Goal: Task Accomplishment & Management: Use online tool/utility

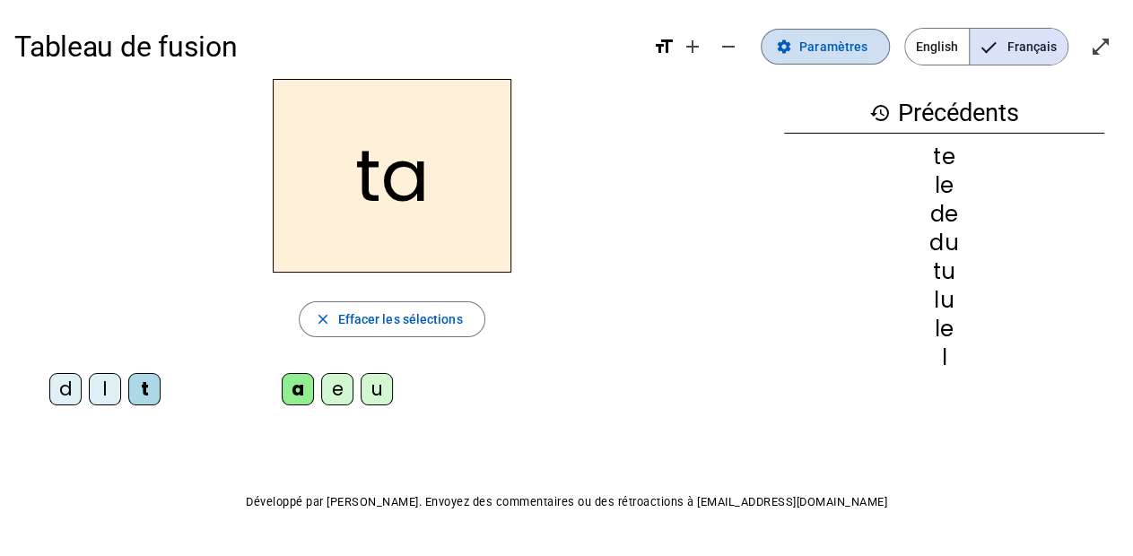
click at [806, 55] on span "Paramètres" at bounding box center [833, 47] width 68 height 22
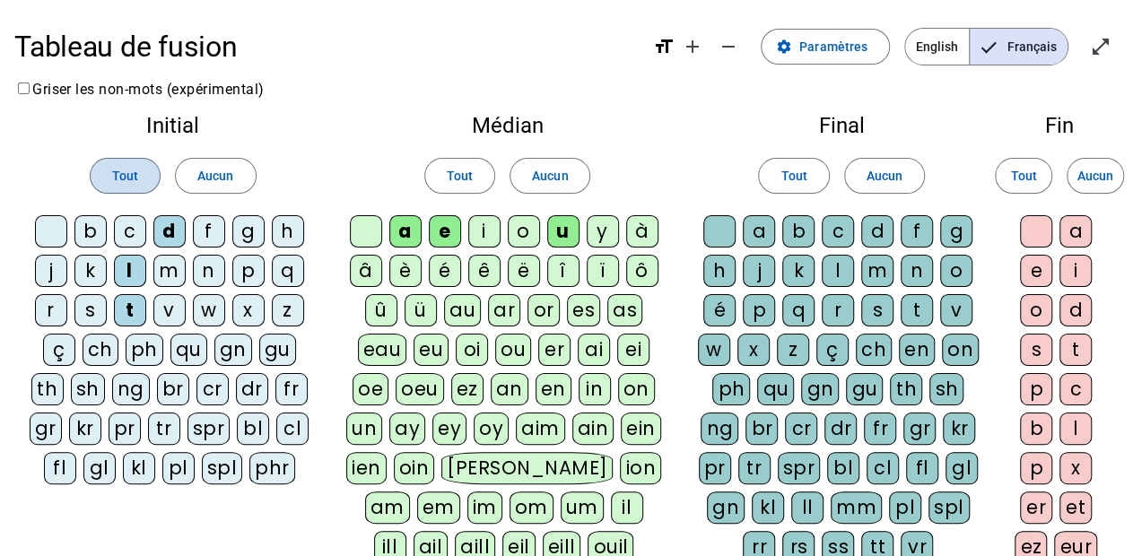
click at [145, 164] on span at bounding box center [125, 175] width 69 height 43
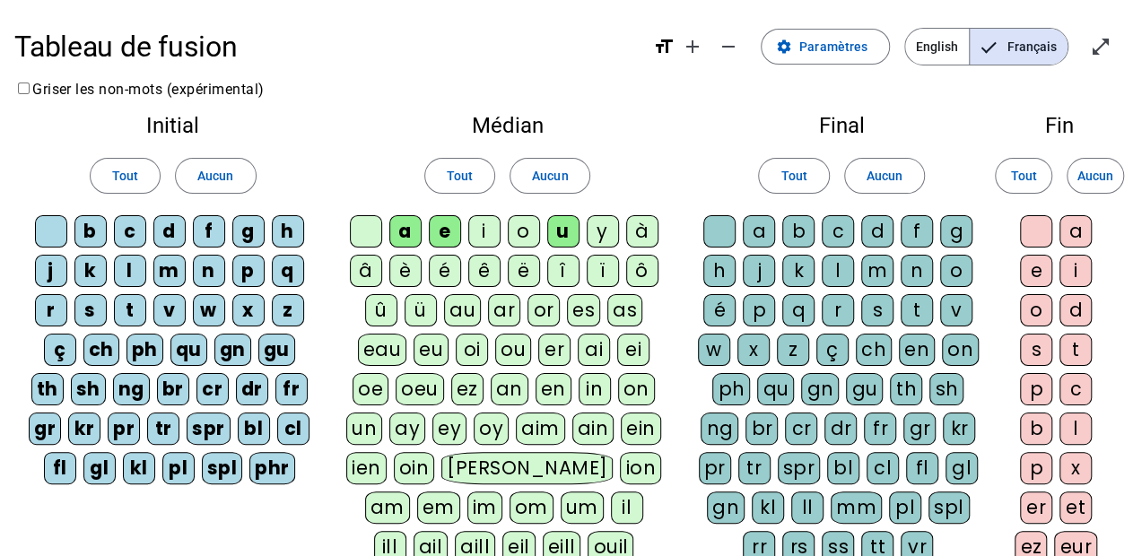
click at [167, 224] on div "d" at bounding box center [169, 231] width 32 height 32
click at [128, 170] on span "Tout" at bounding box center [125, 176] width 26 height 22
click at [210, 179] on span "Aucun" at bounding box center [215, 176] width 36 height 22
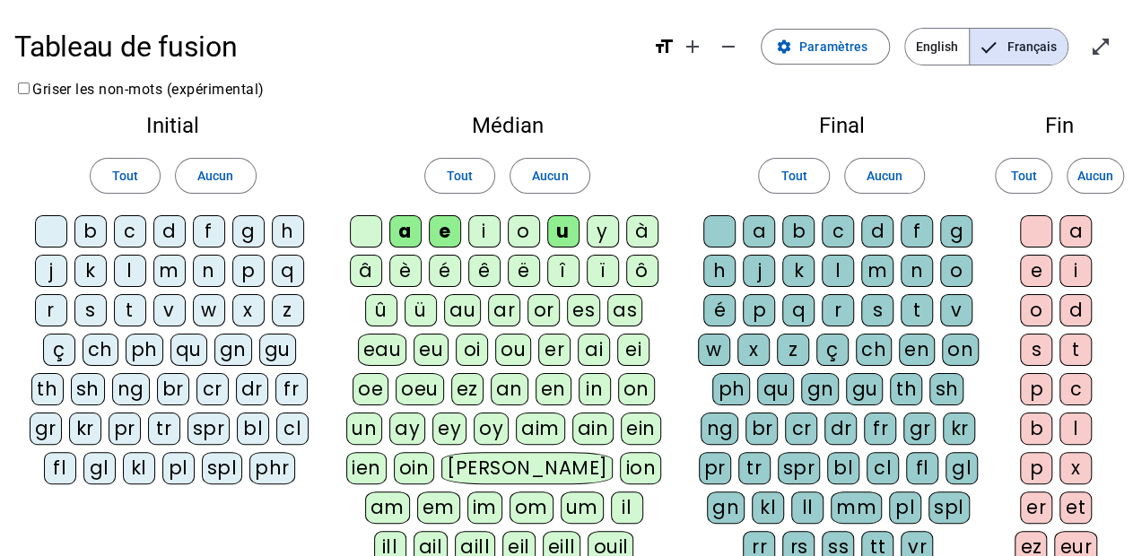
click at [176, 231] on div "d" at bounding box center [169, 231] width 32 height 32
click at [137, 276] on div "l" at bounding box center [130, 271] width 32 height 32
click at [140, 303] on div "t" at bounding box center [130, 310] width 32 height 32
click at [161, 281] on div "m" at bounding box center [169, 271] width 32 height 32
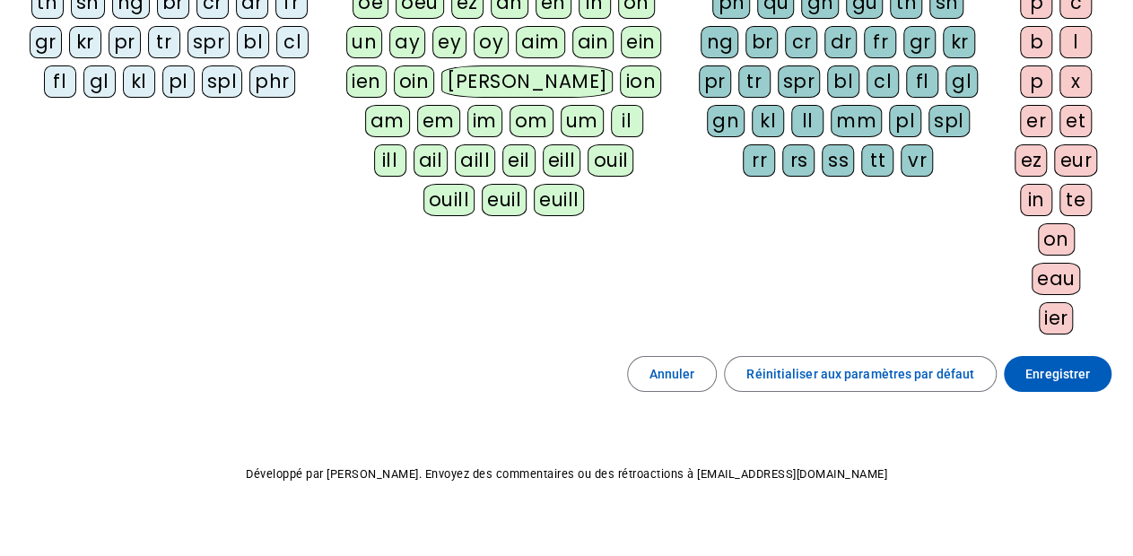
scroll to position [402, 0]
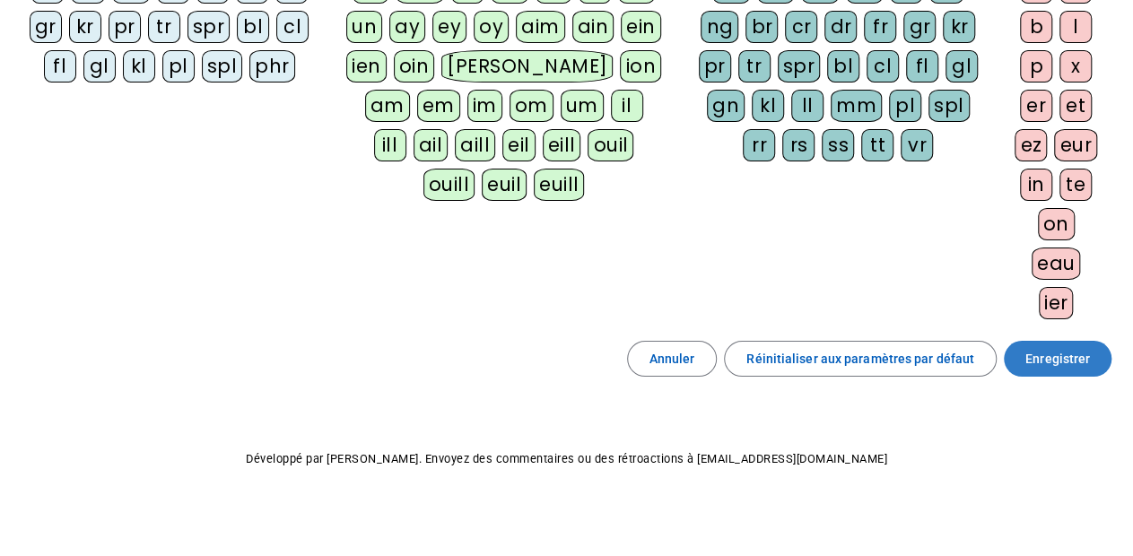
click at [1080, 348] on span "Enregistrer" at bounding box center [1057, 359] width 65 height 22
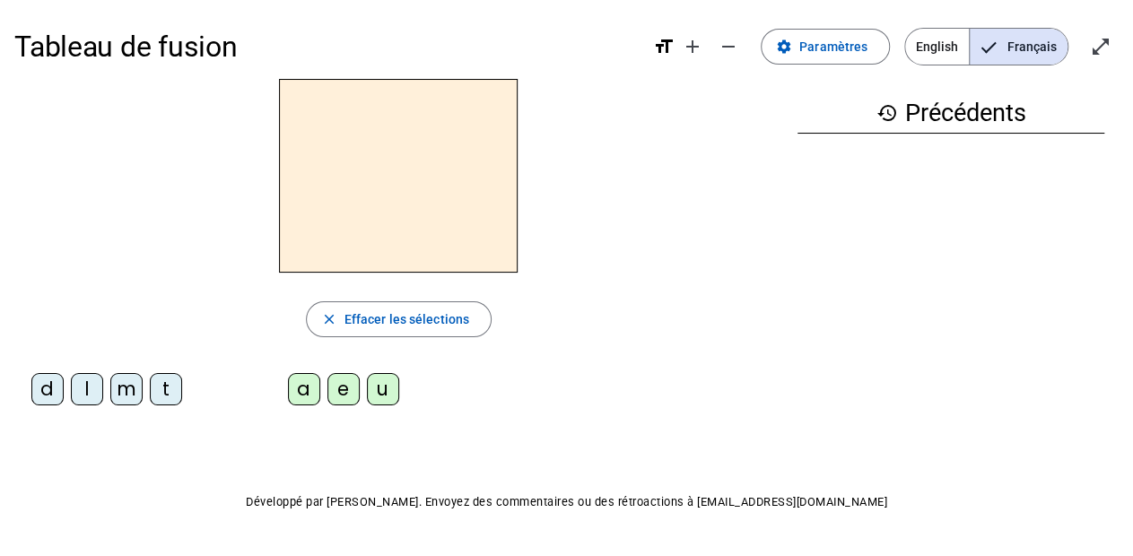
click at [121, 379] on div "m" at bounding box center [126, 389] width 32 height 32
click at [301, 387] on div "a" at bounding box center [304, 389] width 32 height 32
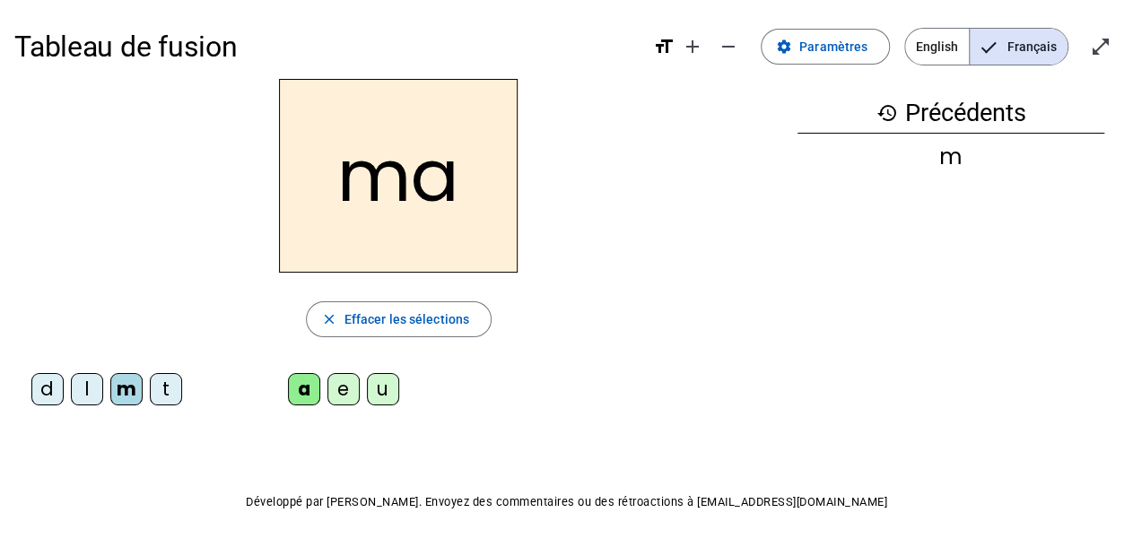
click at [81, 381] on div "l" at bounding box center [87, 389] width 32 height 32
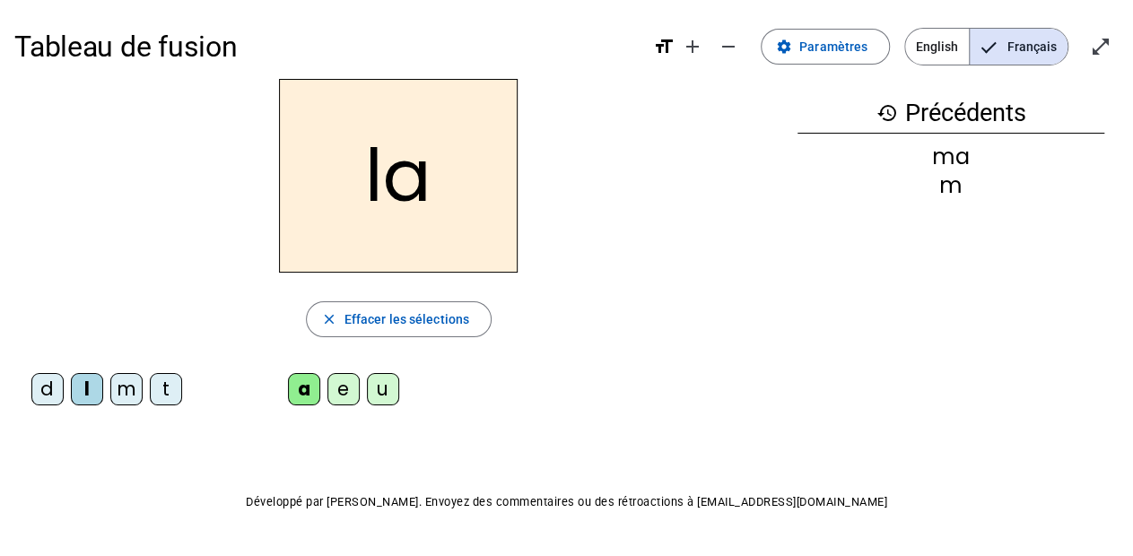
click at [345, 383] on div "e" at bounding box center [343, 389] width 32 height 32
click at [11, 379] on div "Tableau de fusion format_size add remove settings Paramètres English Français o…" at bounding box center [566, 304] width 1133 height 608
click at [32, 390] on div "d" at bounding box center [47, 389] width 32 height 32
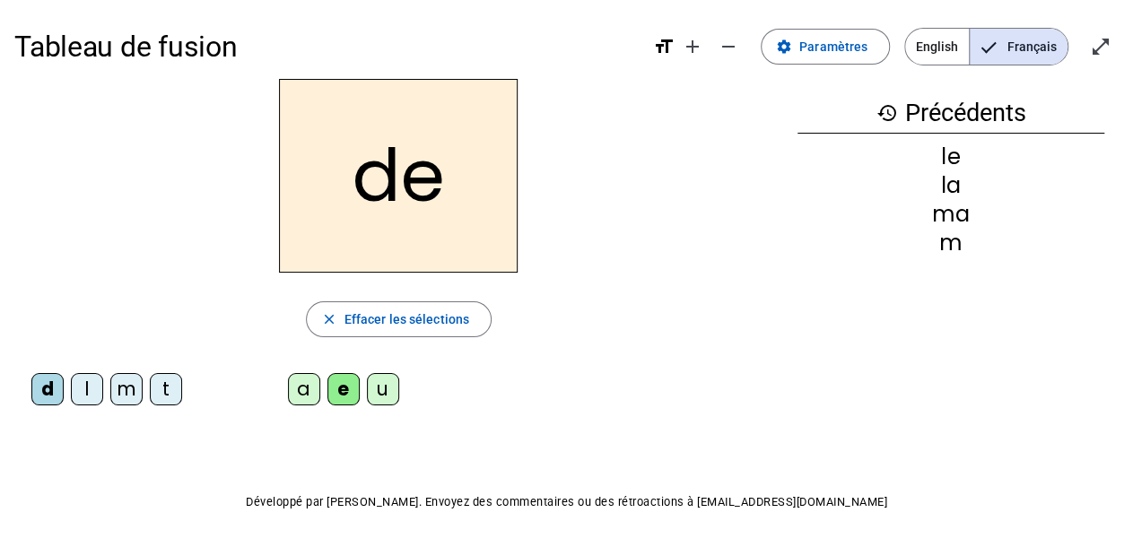
click at [39, 389] on div "d" at bounding box center [47, 389] width 32 height 32
drag, startPoint x: 307, startPoint y: 399, endPoint x: 235, endPoint y: 378, distance: 74.9
click at [235, 378] on div "a e u" at bounding box center [347, 392] width 266 height 39
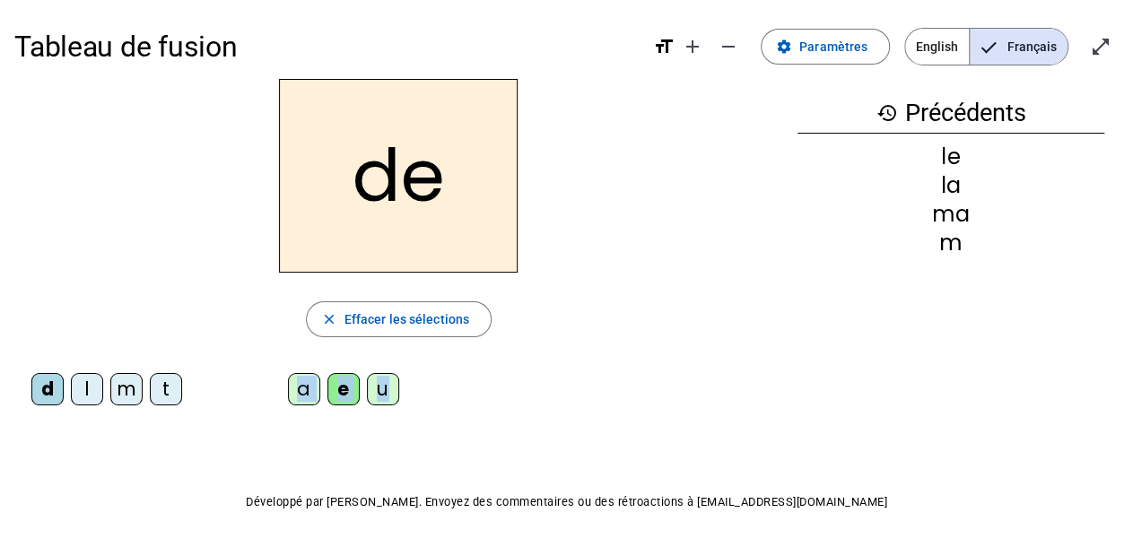
drag, startPoint x: 399, startPoint y: 400, endPoint x: 281, endPoint y: 397, distance: 118.4
click at [281, 397] on div "a e u" at bounding box center [347, 392] width 266 height 39
click at [380, 384] on div "u" at bounding box center [383, 389] width 32 height 32
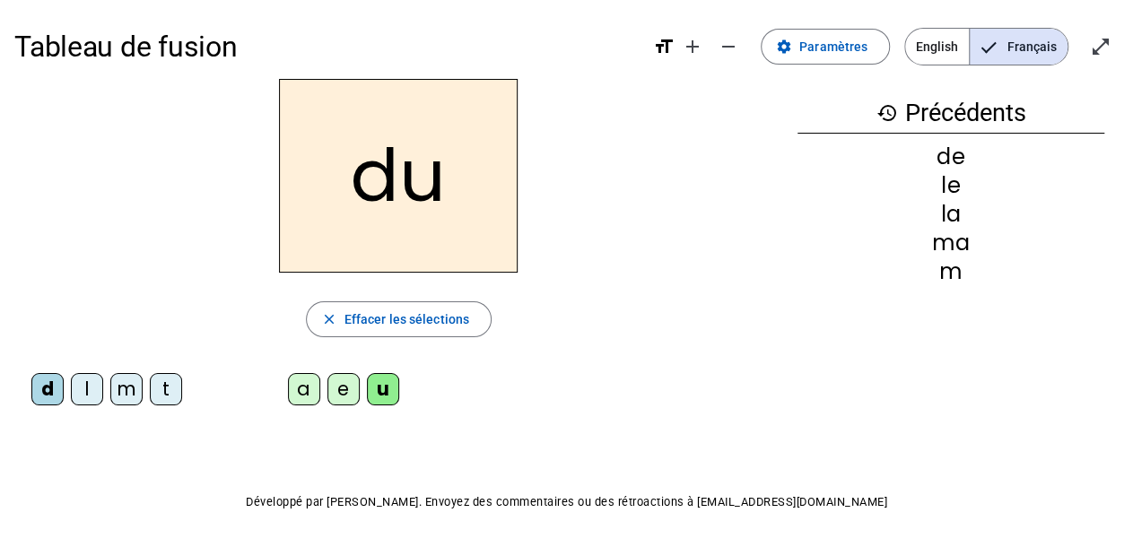
click at [160, 383] on div "t" at bounding box center [166, 389] width 32 height 32
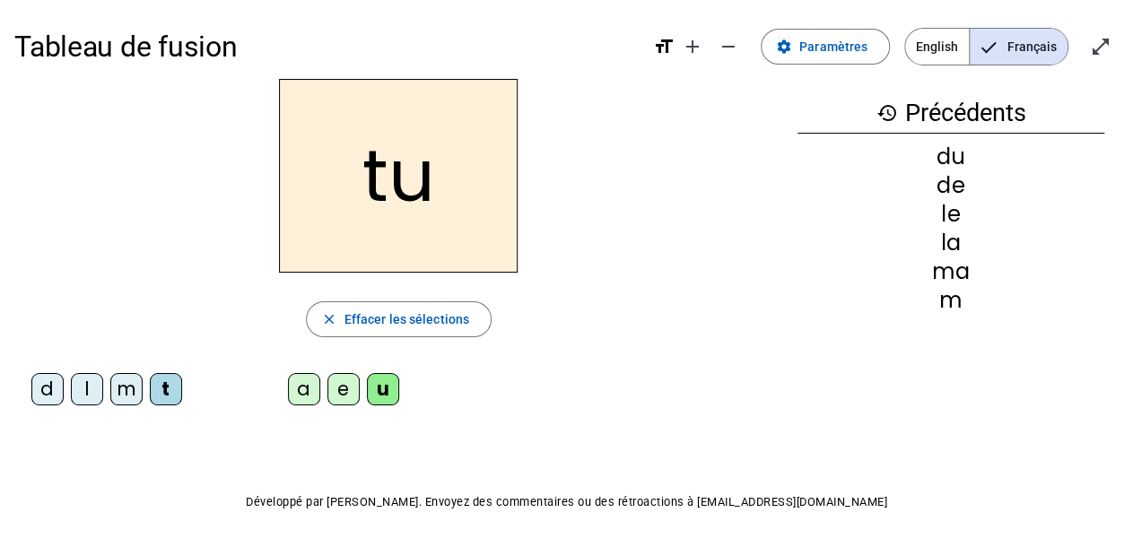
click at [296, 394] on div "a" at bounding box center [304, 389] width 32 height 32
click at [356, 383] on div "e" at bounding box center [343, 389] width 32 height 32
